Goal: Task Accomplishment & Management: Manage account settings

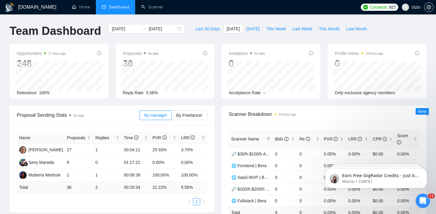
click at [124, 13] on li "Dashboard" at bounding box center [115, 7] width 39 height 14
click at [232, 28] on span "[DATE]" at bounding box center [232, 28] width 13 height 7
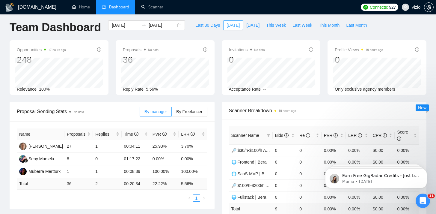
scroll to position [8, 0]
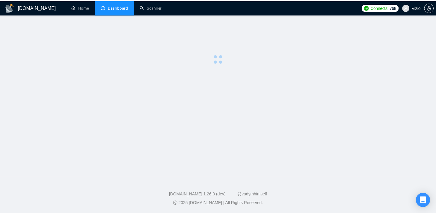
scroll to position [8, 0]
